Goal: Information Seeking & Learning: Check status

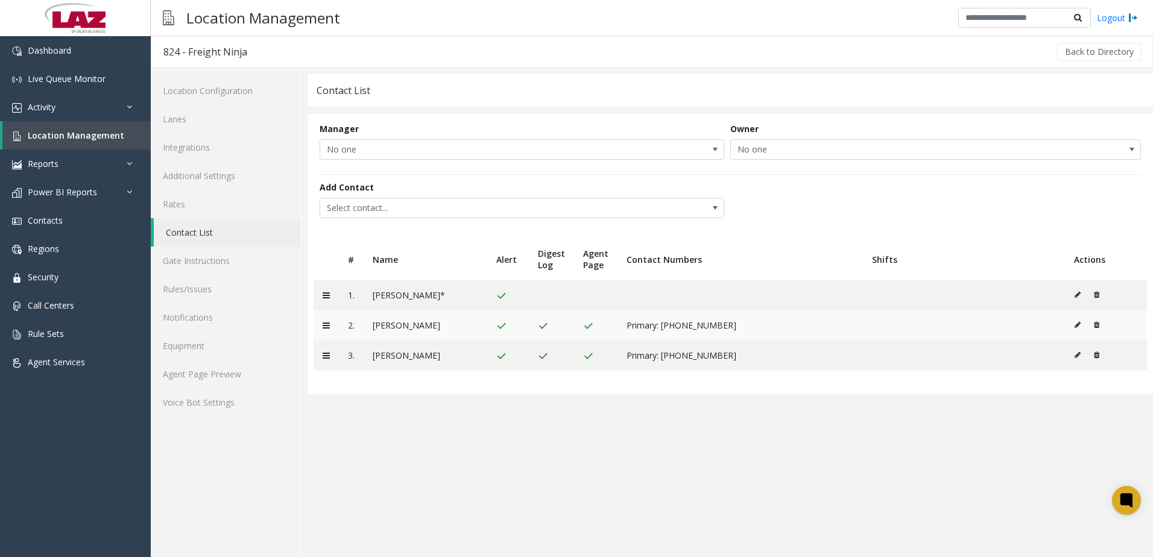
click at [1080, 323] on icon at bounding box center [1078, 324] width 6 height 7
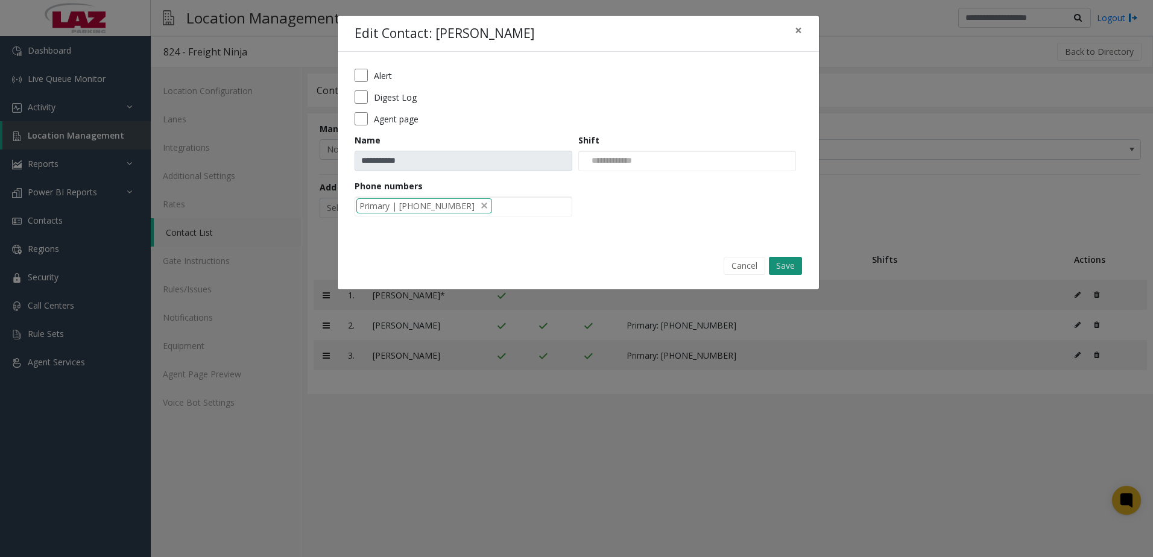
click at [782, 263] on button "Save" at bounding box center [785, 266] width 33 height 18
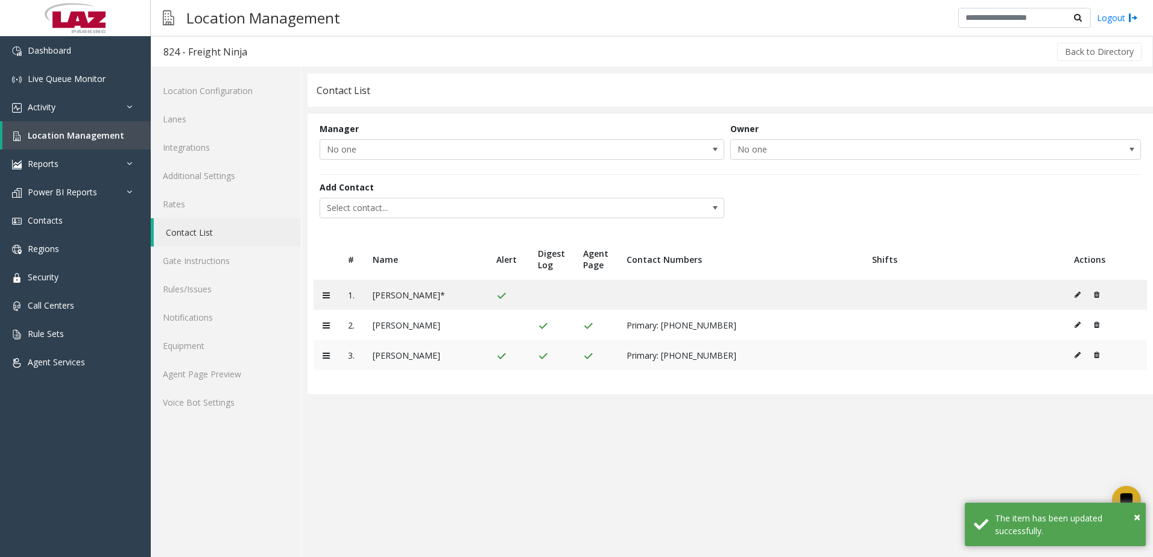
click at [1076, 351] on button at bounding box center [1080, 355] width 13 height 18
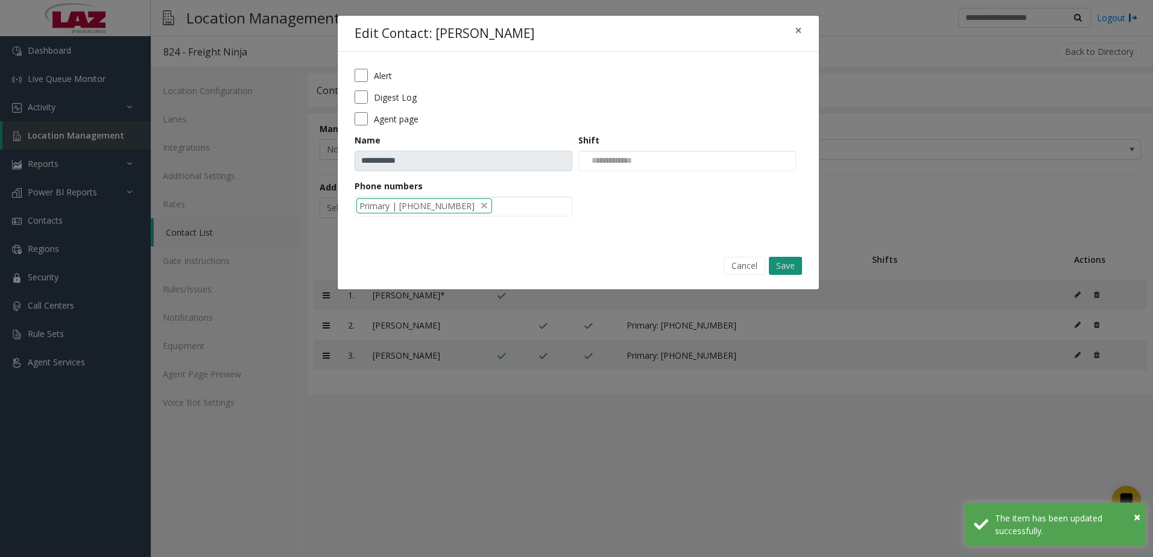
click at [789, 263] on button "Save" at bounding box center [785, 266] width 33 height 18
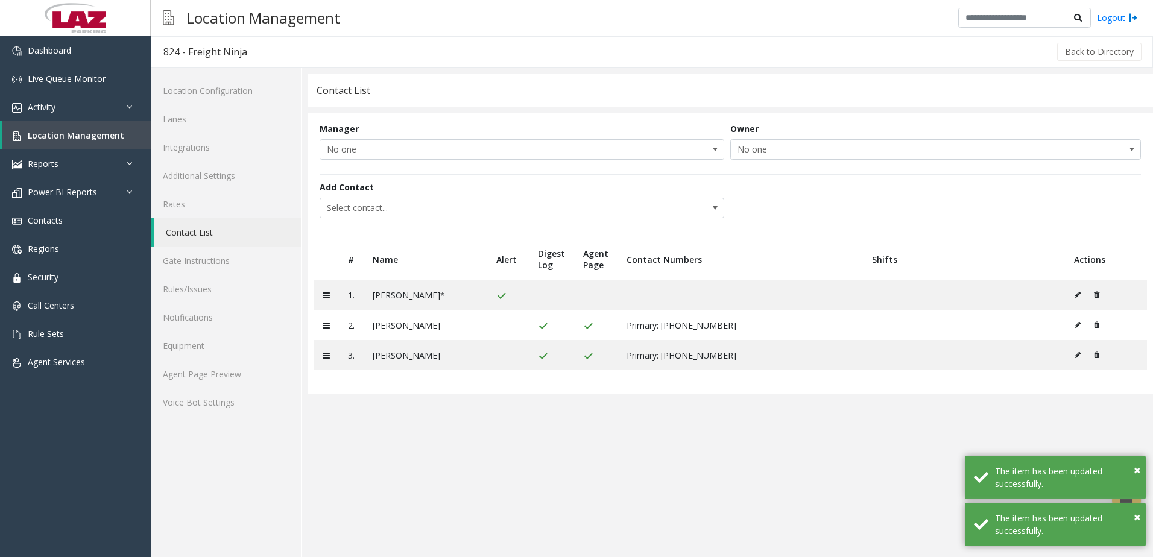
click at [528, 443] on app-contact-list "**********" at bounding box center [730, 316] width 845 height 484
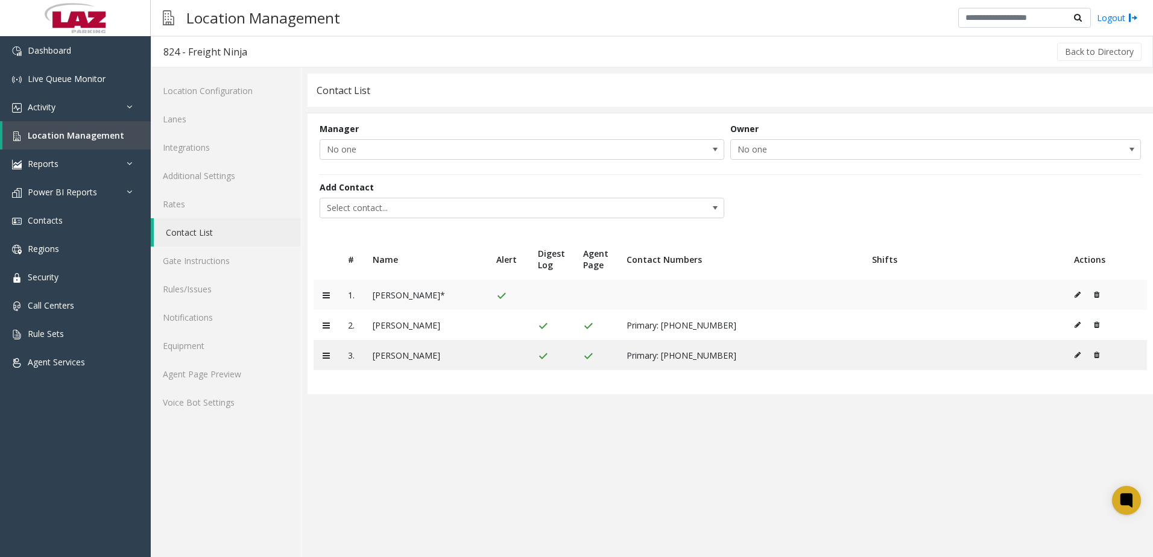
click at [1078, 295] on icon at bounding box center [1078, 294] width 6 height 7
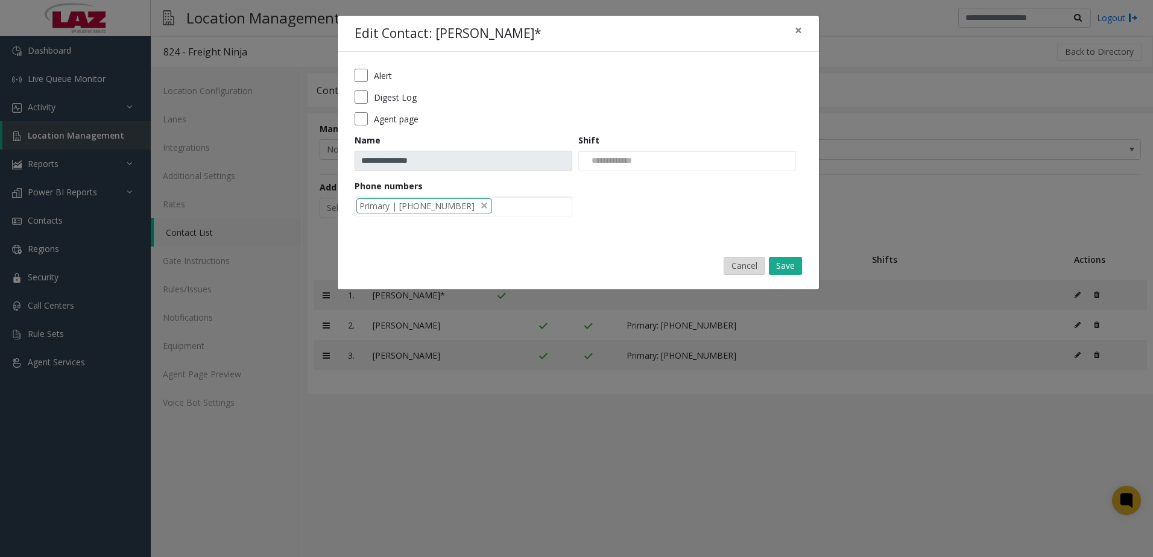
click at [744, 261] on button "Cancel" at bounding box center [745, 266] width 42 height 18
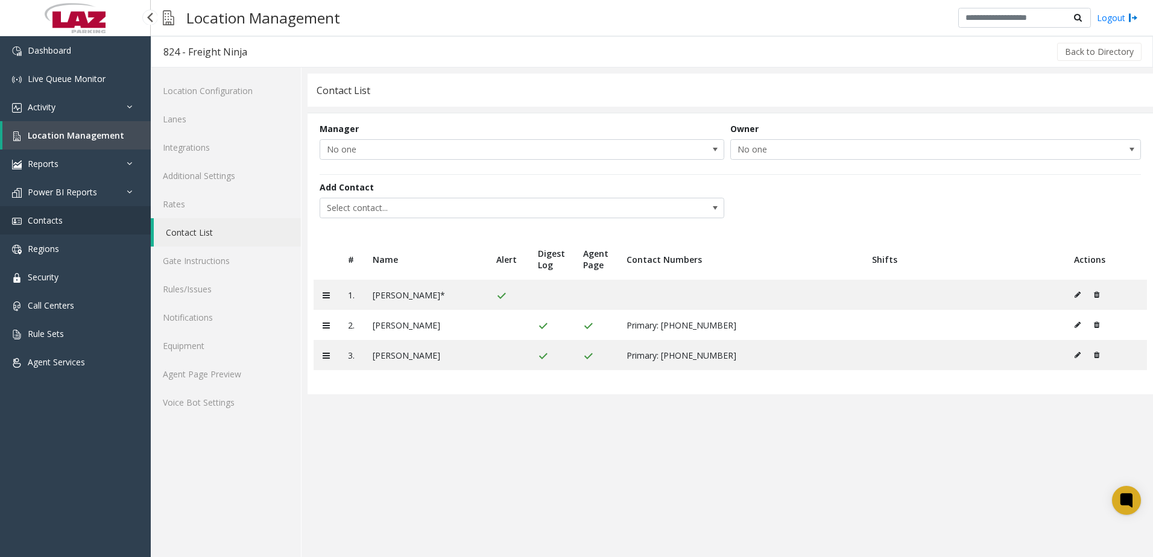
drag, startPoint x: 77, startPoint y: 132, endPoint x: 33, endPoint y: 230, distance: 107.7
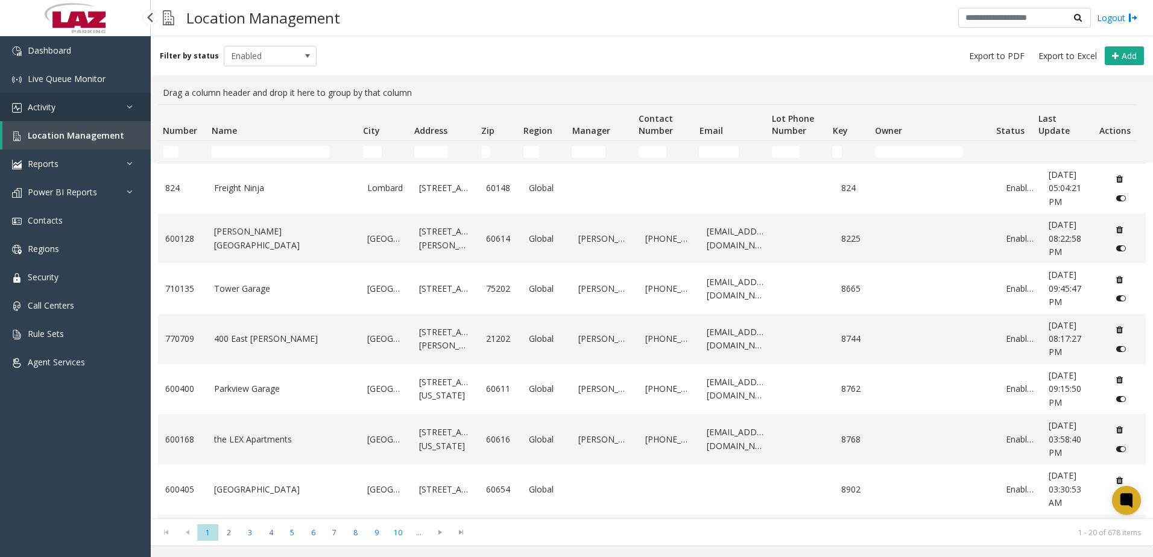
click at [83, 116] on link "Activity" at bounding box center [75, 107] width 151 height 28
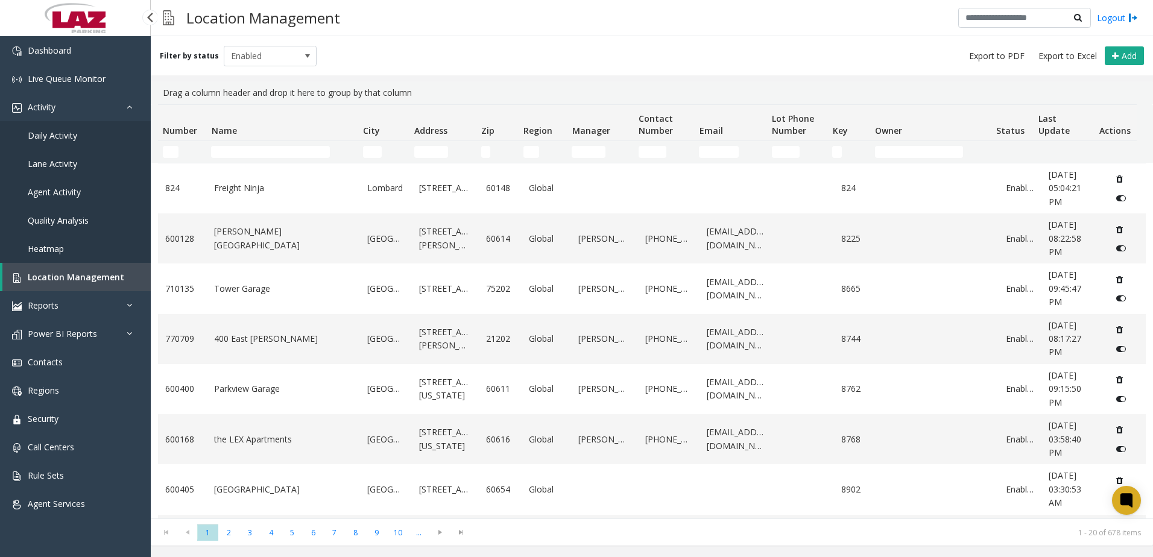
click at [64, 137] on span "Daily Activity" at bounding box center [52, 135] width 49 height 11
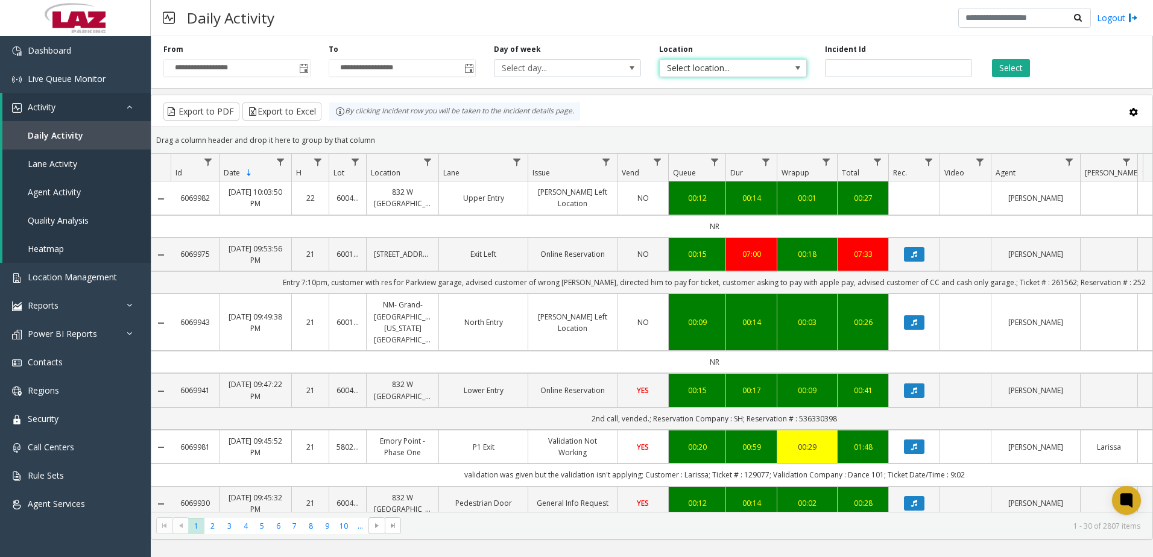
click at [712, 72] on span "Select location..." at bounding box center [718, 68] width 117 height 17
type input "******"
click at [709, 135] on li "824 Freight Ninja" at bounding box center [733, 132] width 144 height 16
click at [1003, 61] on button "Select" at bounding box center [1011, 68] width 38 height 18
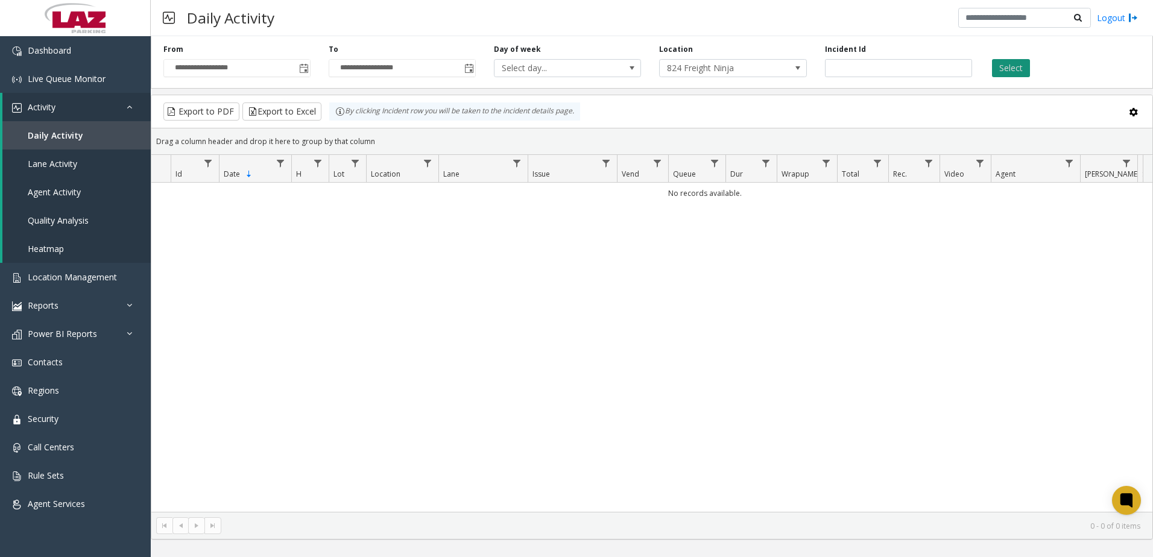
click at [1004, 69] on button "Select" at bounding box center [1011, 68] width 38 height 18
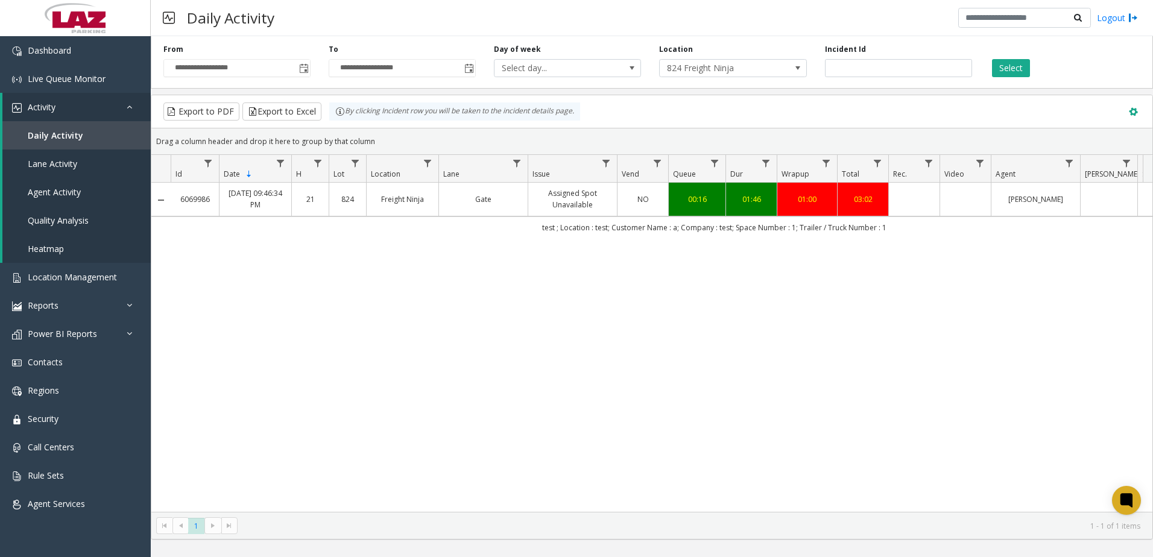
click at [1138, 107] on button at bounding box center [1134, 111] width 25 height 25
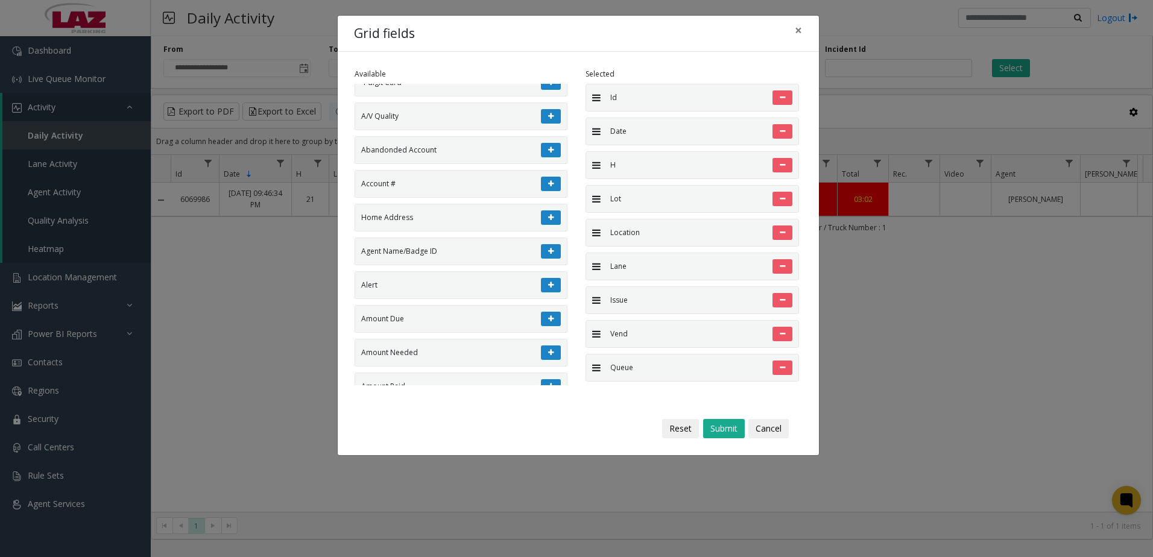
scroll to position [543, 0]
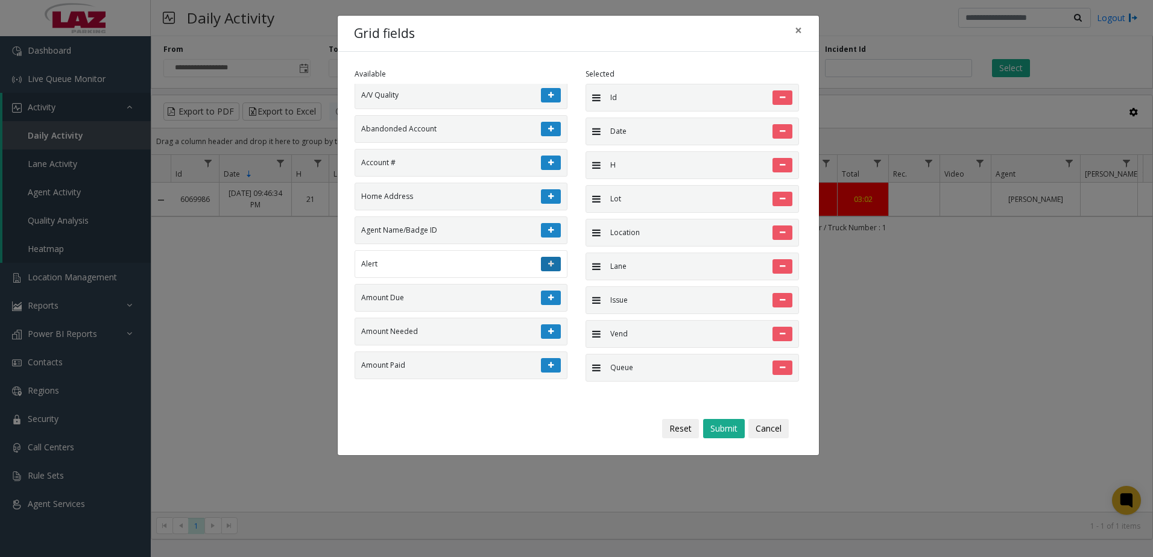
click at [548, 265] on icon at bounding box center [550, 264] width 5 height 7
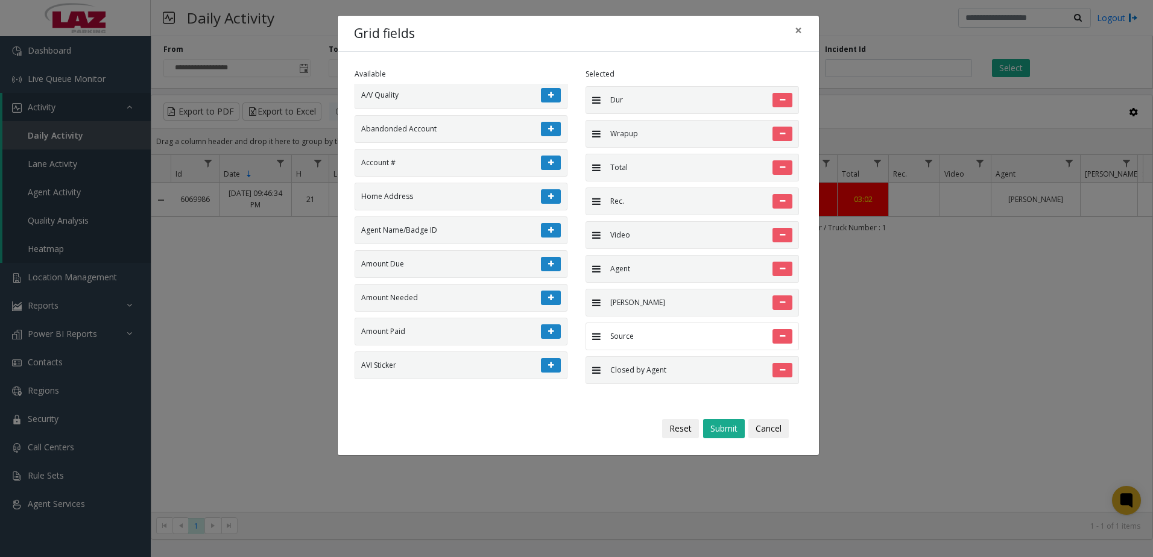
scroll to position [340, 0]
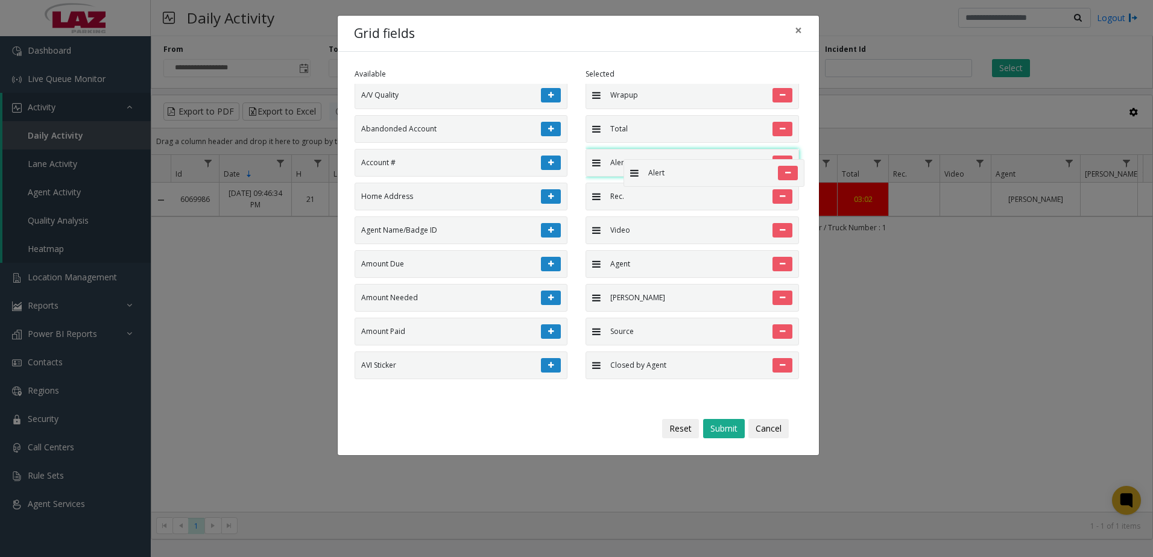
drag, startPoint x: 623, startPoint y: 370, endPoint x: 617, endPoint y: 153, distance: 217.2
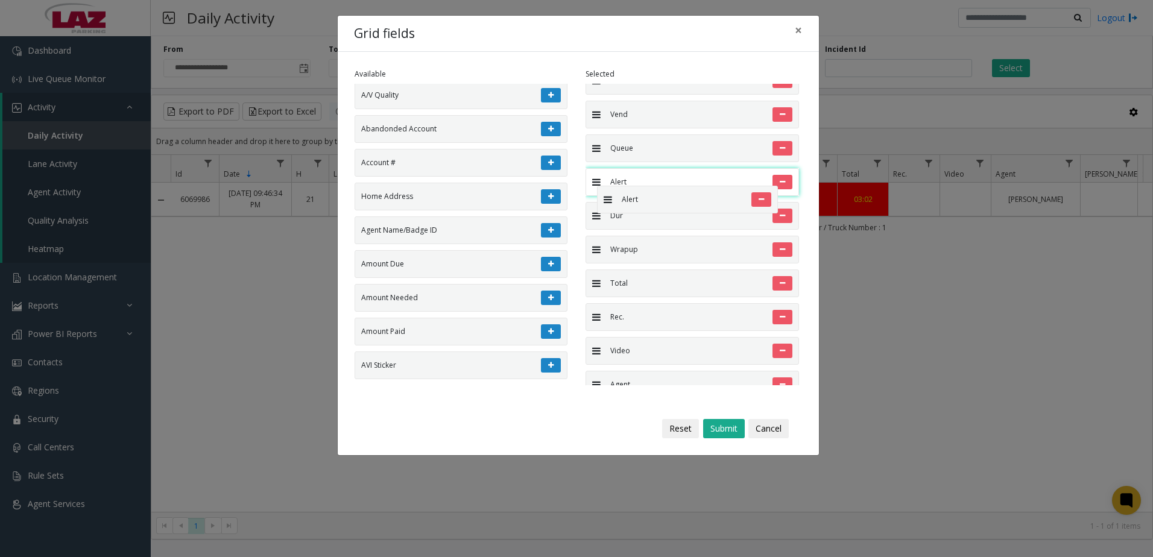
drag, startPoint x: 592, startPoint y: 285, endPoint x: 591, endPoint y: 180, distance: 104.9
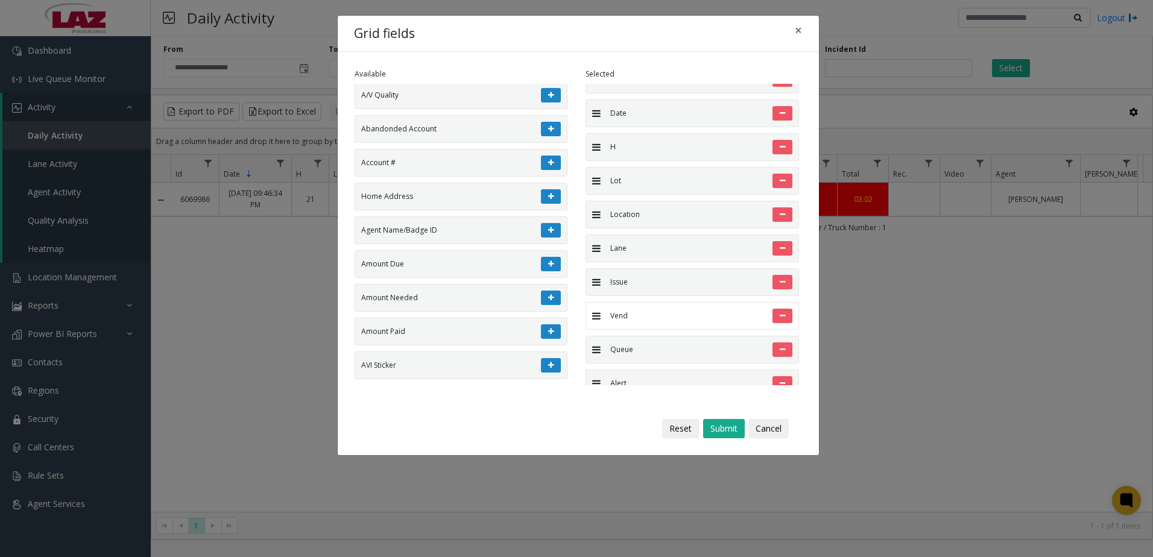
scroll to position [0, 0]
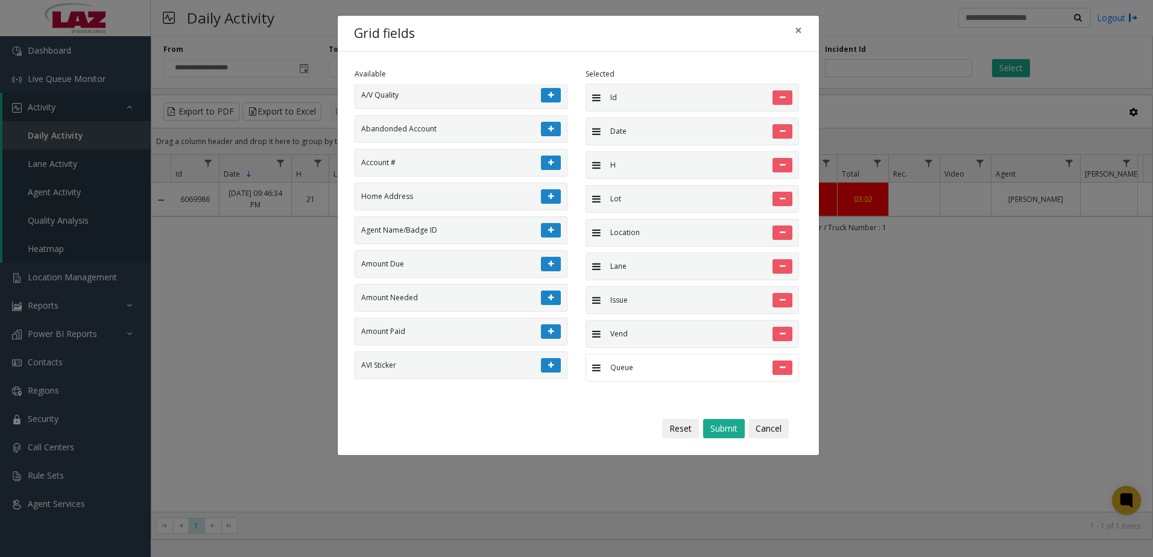
click at [646, 368] on div at bounding box center [712, 368] width 159 height 14
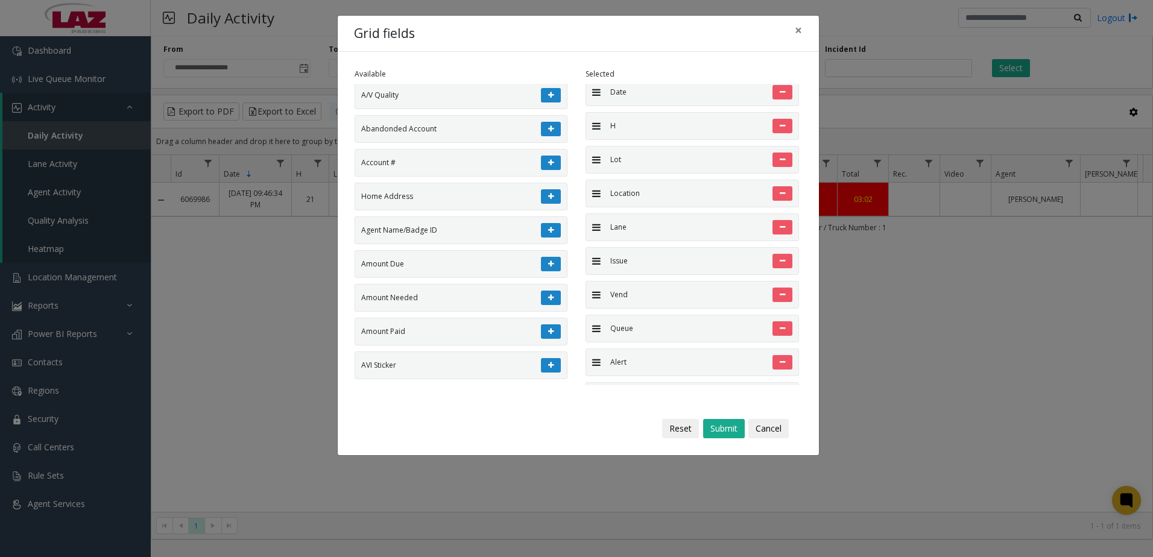
scroll to position [121, 0]
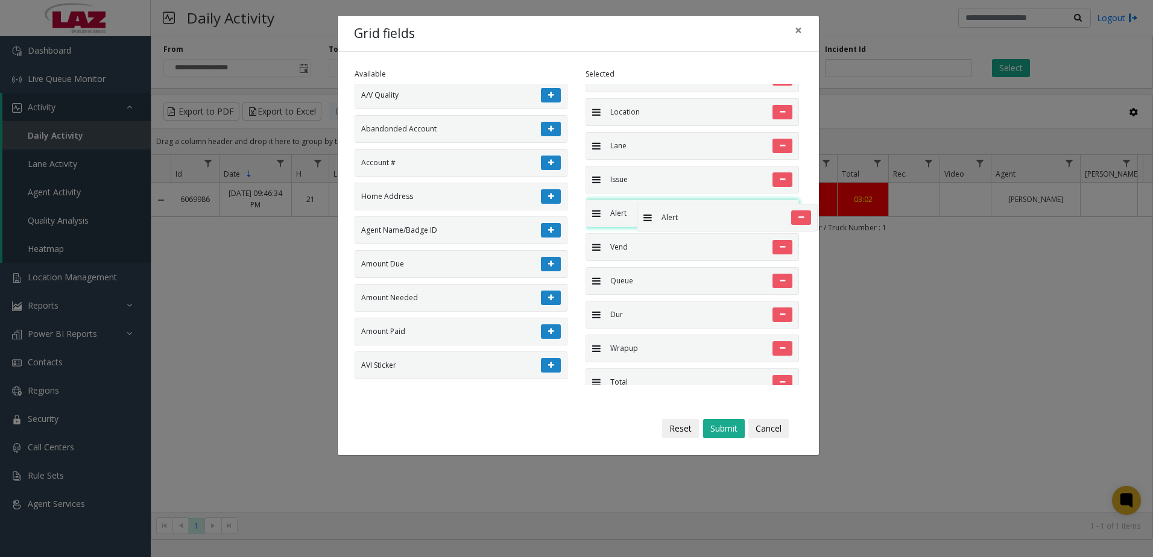
drag, startPoint x: 639, startPoint y: 282, endPoint x: 631, endPoint y: 198, distance: 84.2
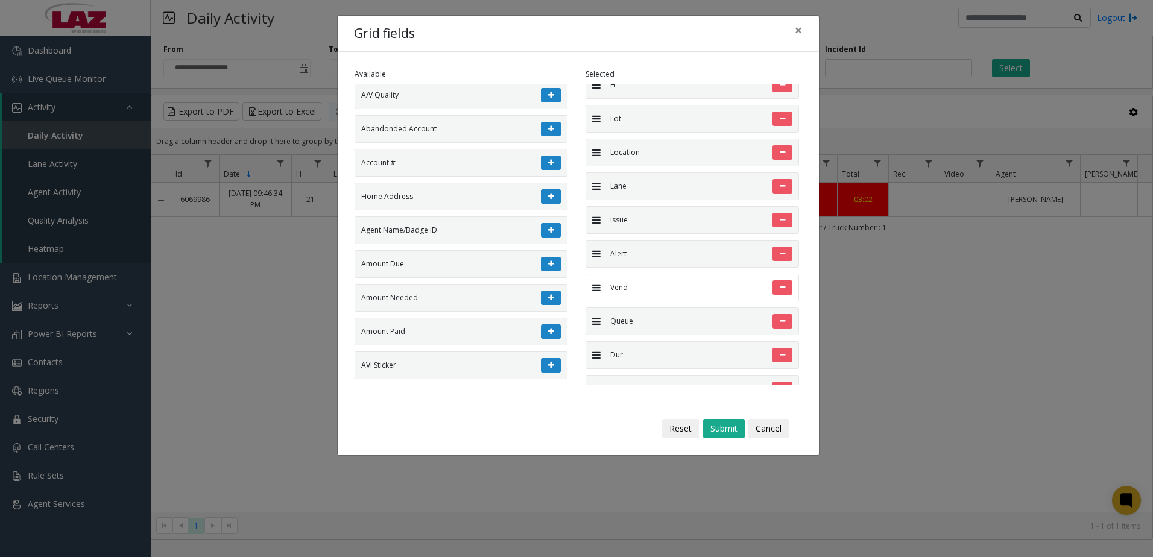
scroll to position [60, 0]
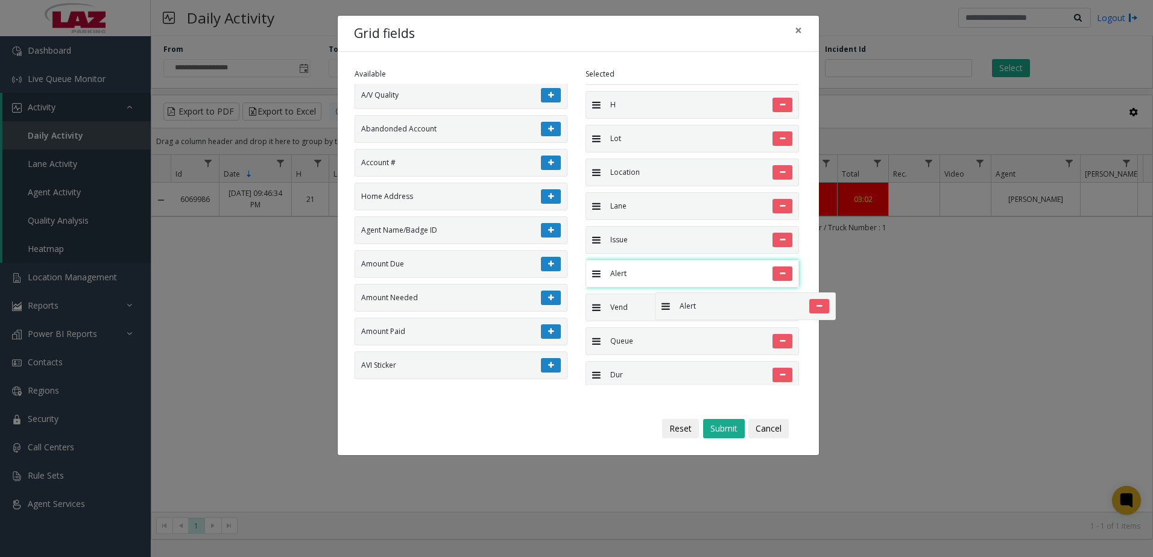
drag, startPoint x: 645, startPoint y: 273, endPoint x: 649, endPoint y: 286, distance: 13.9
click at [733, 432] on button "Submit" at bounding box center [724, 428] width 42 height 19
